Goal: Transaction & Acquisition: Purchase product/service

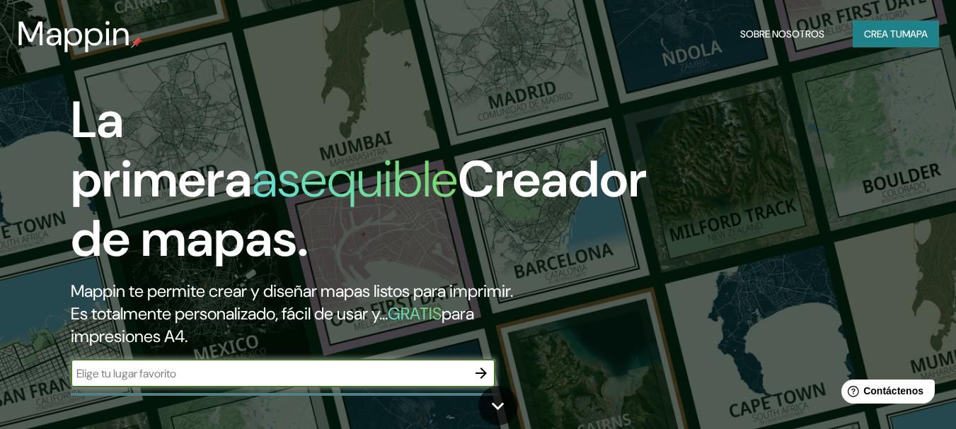
click at [476, 369] on icon "button" at bounding box center [480, 373] width 17 height 17
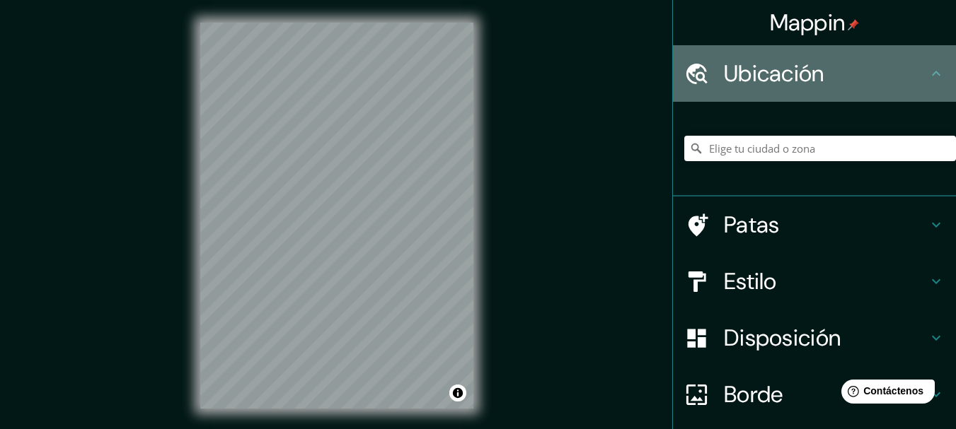
click at [932, 88] on div "Ubicación" at bounding box center [814, 73] width 283 height 57
click at [759, 50] on div "Ubicación" at bounding box center [814, 73] width 283 height 57
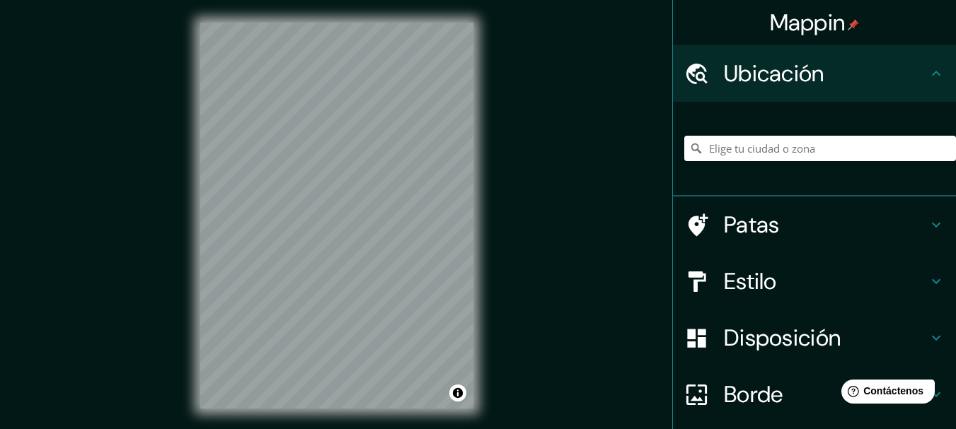
click at [927, 76] on icon at bounding box center [935, 73] width 17 height 17
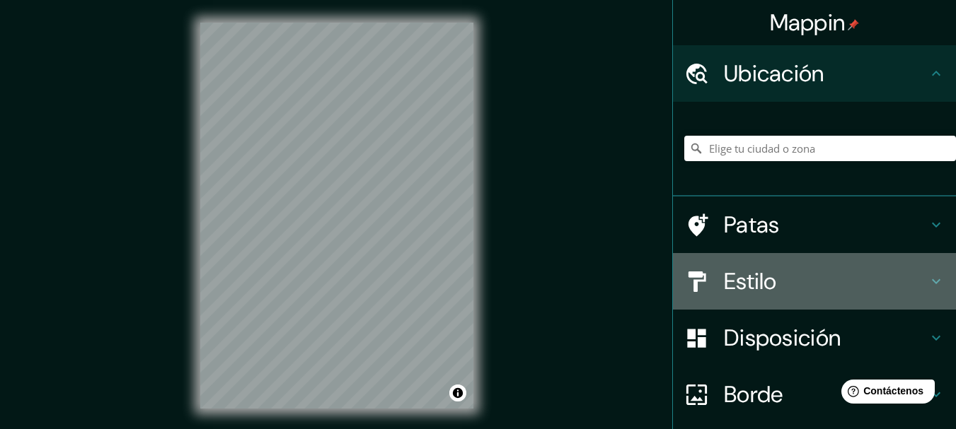
click at [927, 284] on icon at bounding box center [935, 281] width 17 height 17
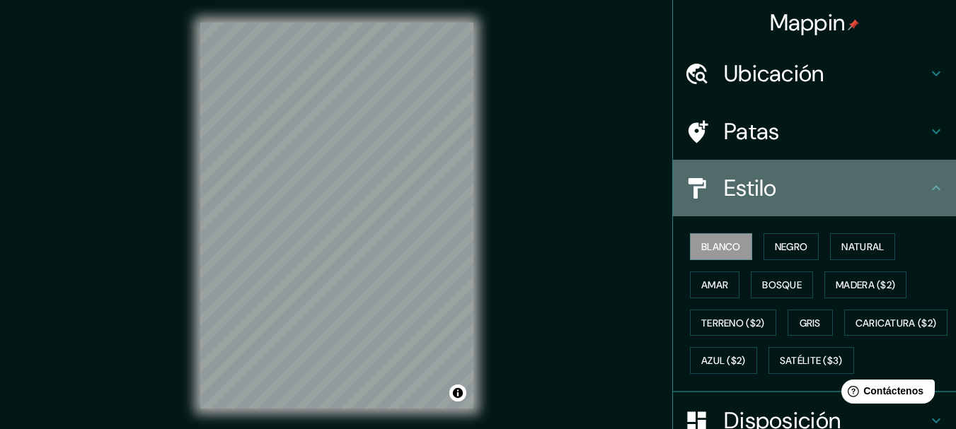
click at [927, 191] on icon at bounding box center [935, 188] width 17 height 17
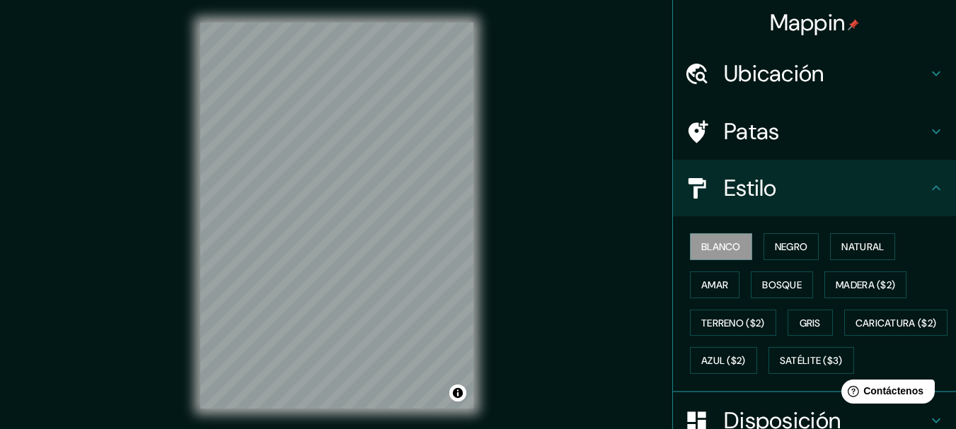
click at [932, 133] on icon at bounding box center [936, 131] width 8 height 5
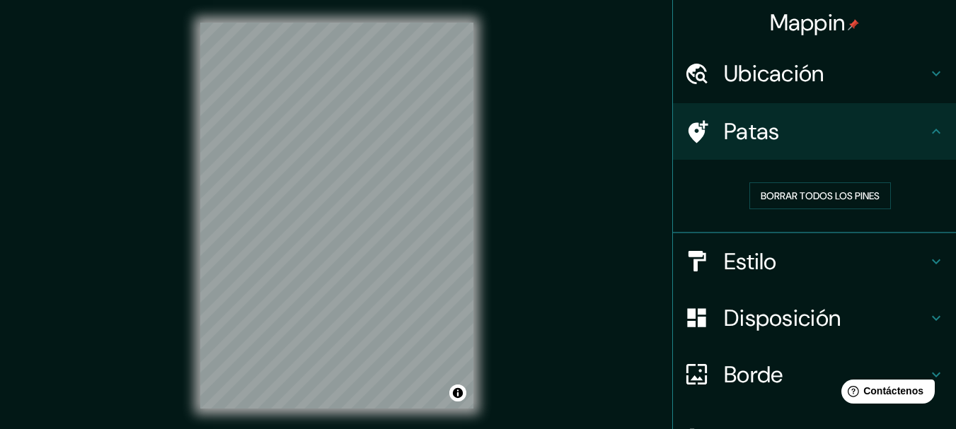
click at [927, 71] on icon at bounding box center [935, 73] width 17 height 17
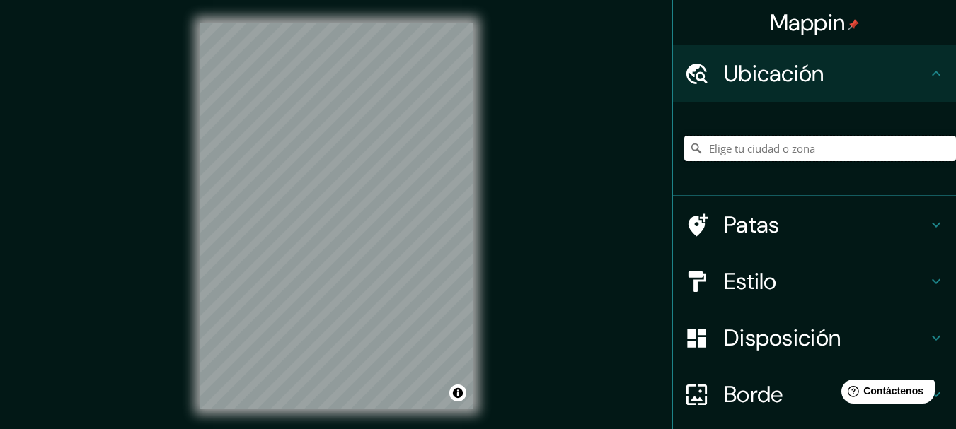
click at [816, 153] on input "Elige tu ciudad o zona" at bounding box center [820, 148] width 272 height 25
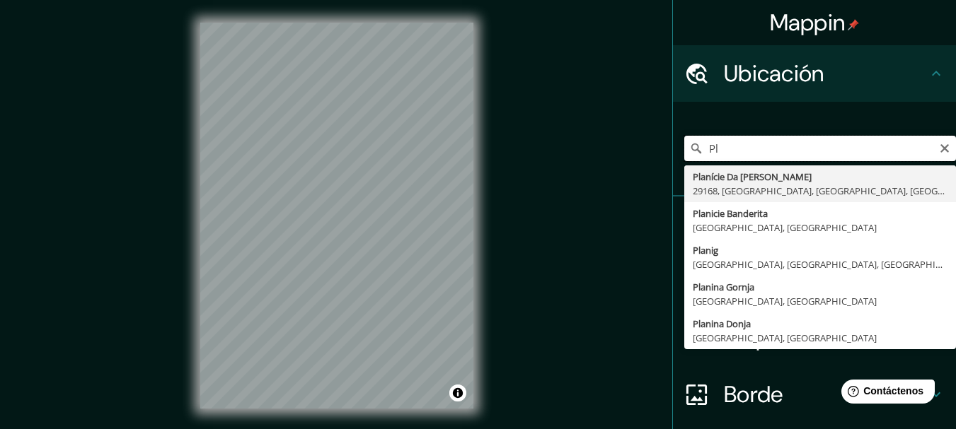
type input "P"
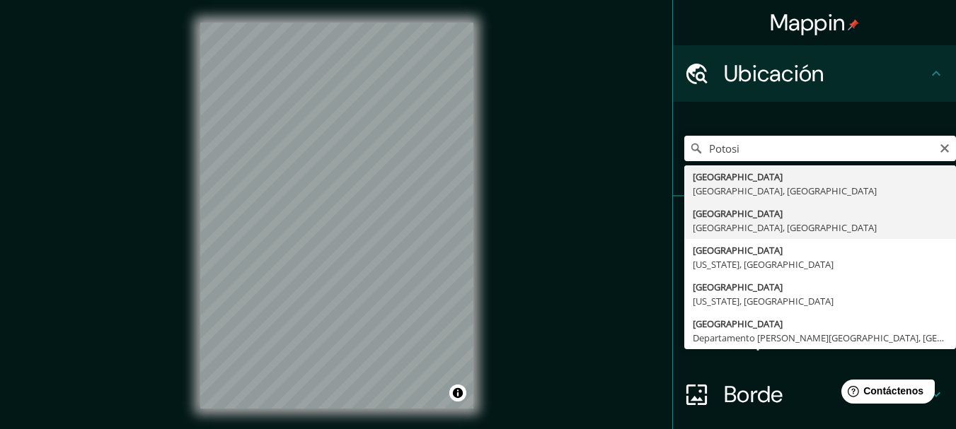
type input "[GEOGRAPHIC_DATA], [GEOGRAPHIC_DATA], [GEOGRAPHIC_DATA]"
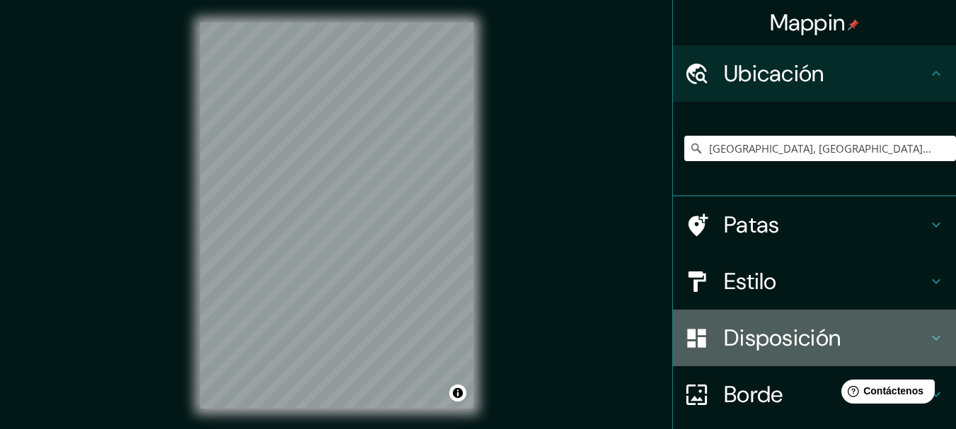
click at [762, 332] on font "Disposición" at bounding box center [782, 338] width 117 height 30
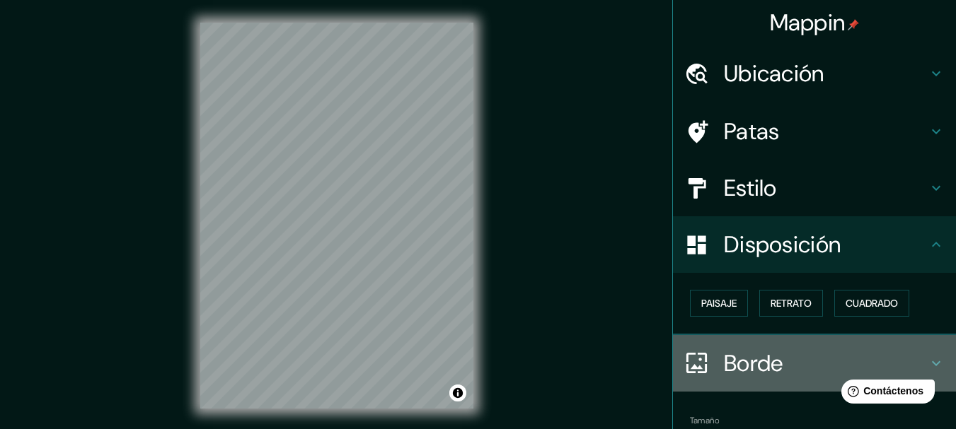
click at [736, 364] on font "Borde" at bounding box center [753, 364] width 59 height 30
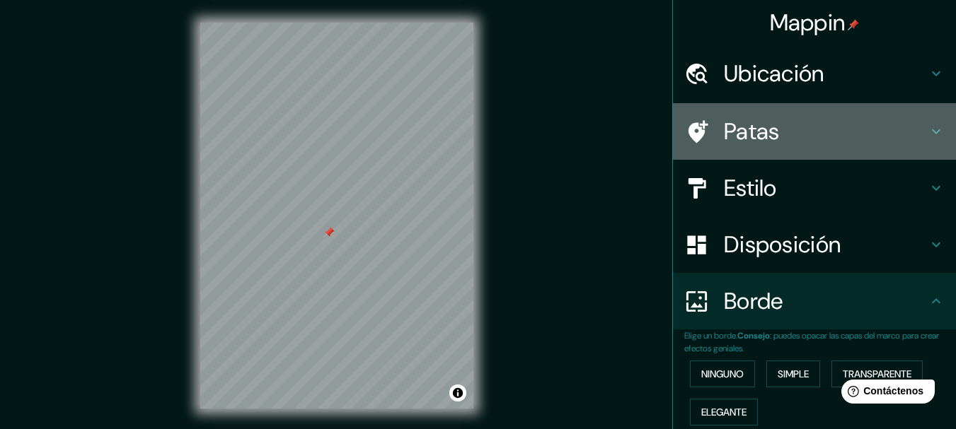
click at [686, 130] on icon at bounding box center [696, 132] width 25 height 25
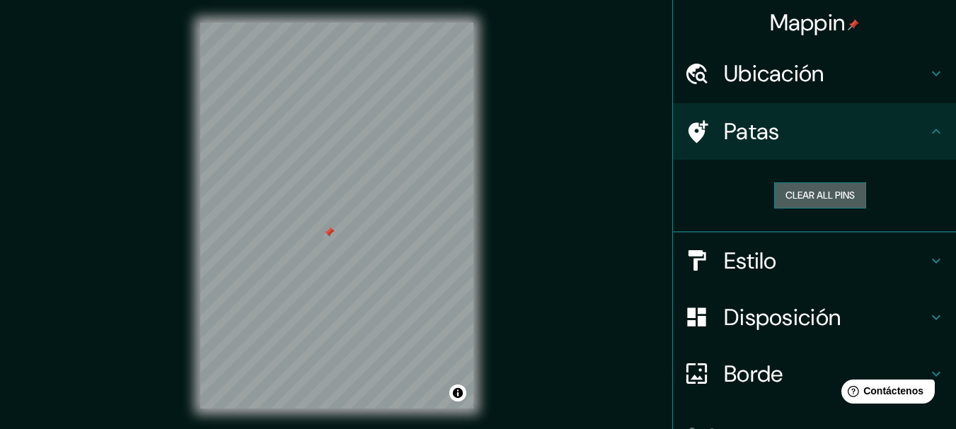
click at [788, 202] on button "Clear all pins" at bounding box center [820, 195] width 92 height 26
click at [787, 197] on button "Clear all pins" at bounding box center [820, 195] width 92 height 26
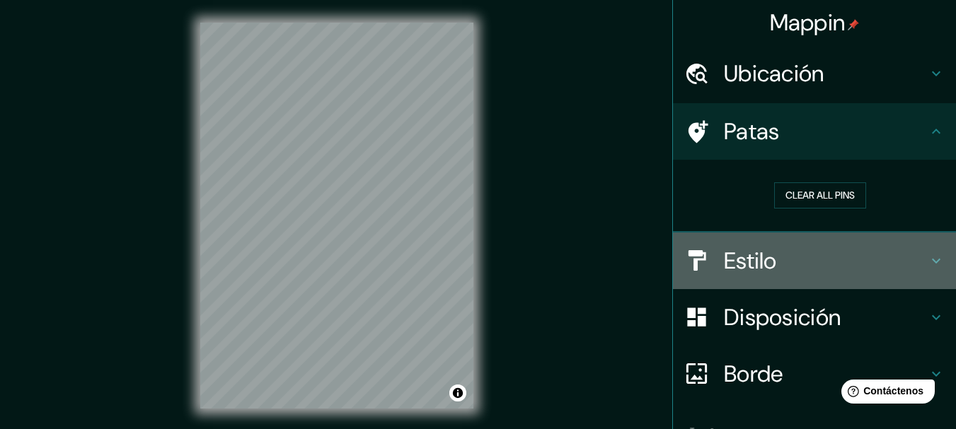
click at [927, 259] on icon at bounding box center [935, 261] width 17 height 17
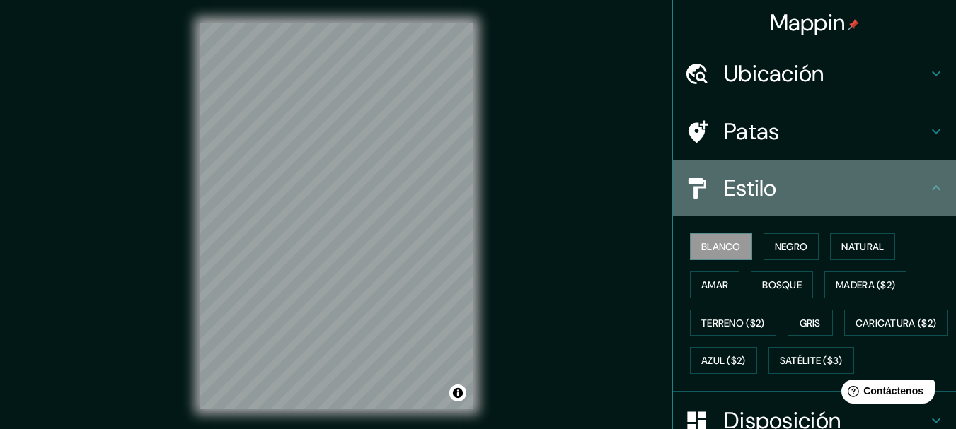
click at [927, 188] on icon at bounding box center [935, 188] width 17 height 17
click at [928, 187] on icon at bounding box center [935, 188] width 17 height 17
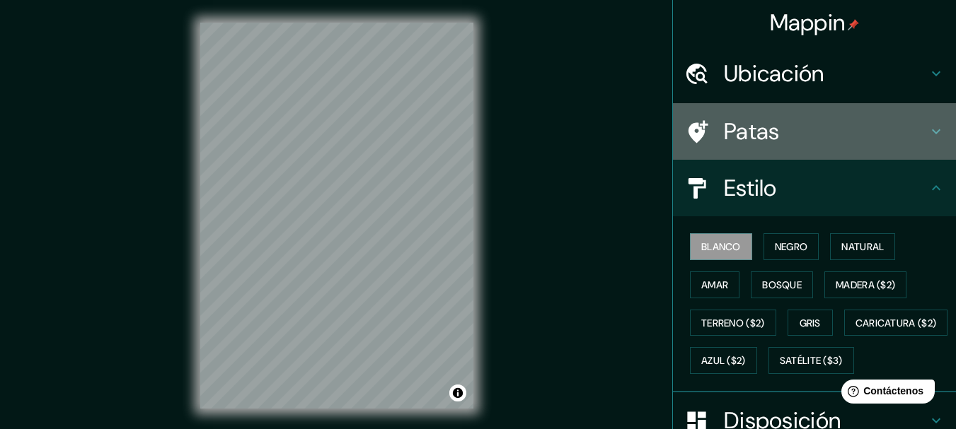
click at [928, 134] on icon at bounding box center [935, 131] width 17 height 17
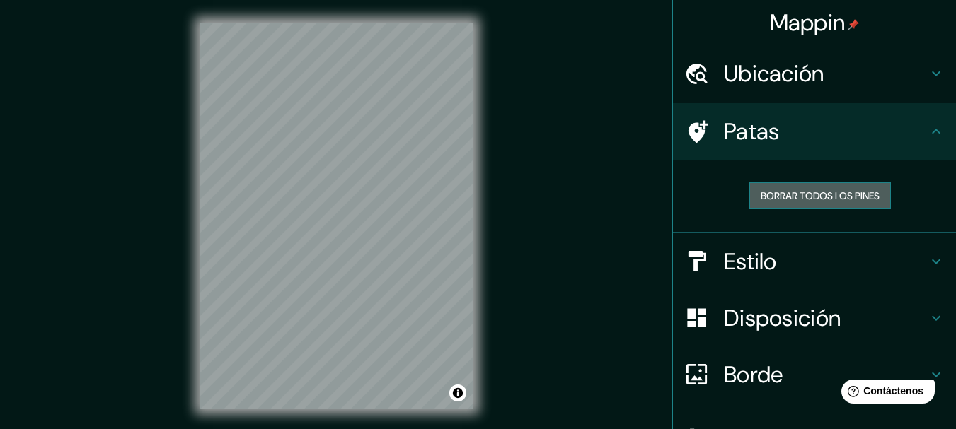
click at [863, 192] on font "Borrar todos los pines" at bounding box center [819, 196] width 119 height 13
